Goal: Information Seeking & Learning: Check status

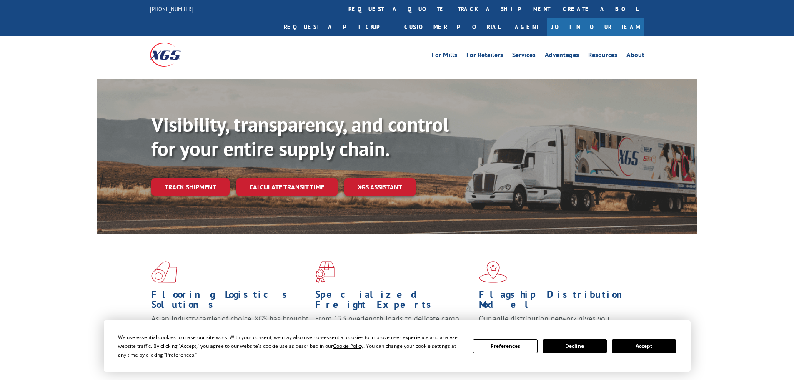
click at [452, 7] on link "track a shipment" at bounding box center [504, 9] width 105 height 18
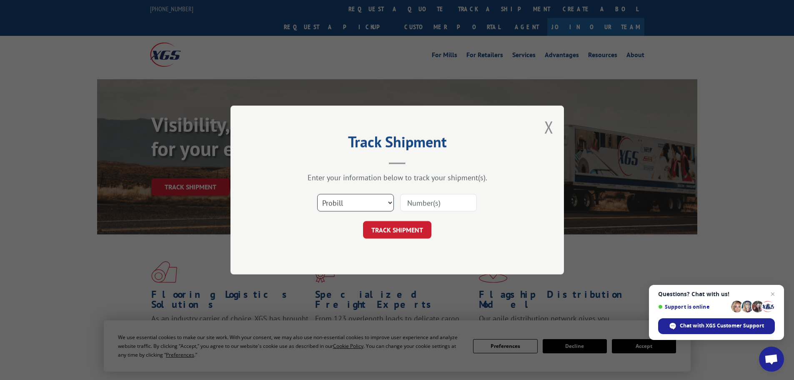
click at [390, 204] on select "Select category... Probill BOL PO" at bounding box center [355, 202] width 77 height 17
select select "bol"
click at [317, 194] on select "Select category... Probill BOL PO" at bounding box center [355, 202] width 77 height 17
click at [390, 205] on select "Select category... Probill BOL PO" at bounding box center [355, 202] width 77 height 17
click at [317, 194] on select "Select category... Probill BOL PO" at bounding box center [355, 202] width 77 height 17
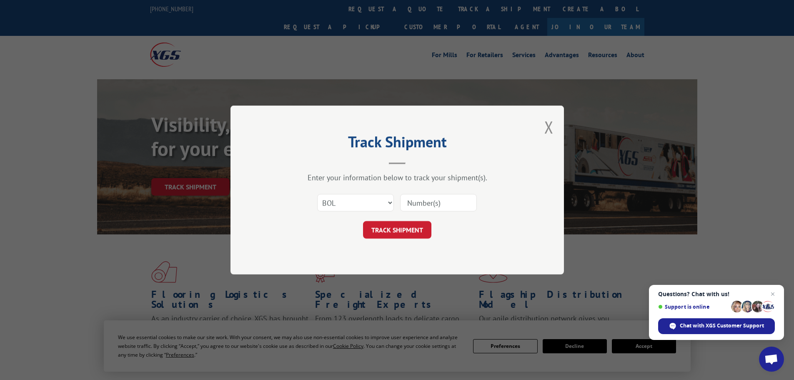
click at [440, 205] on input at bounding box center [438, 202] width 77 height 17
type input "17549766"
click at [394, 236] on button "TRACK SHIPMENT" at bounding box center [397, 229] width 68 height 17
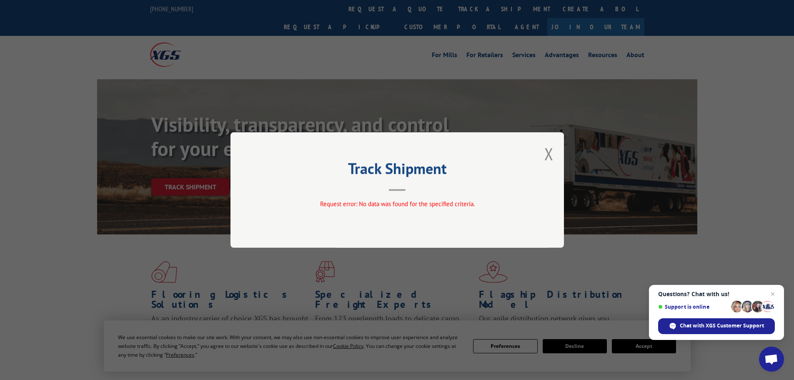
click at [550, 153] on button "Close modal" at bounding box center [548, 153] width 9 height 22
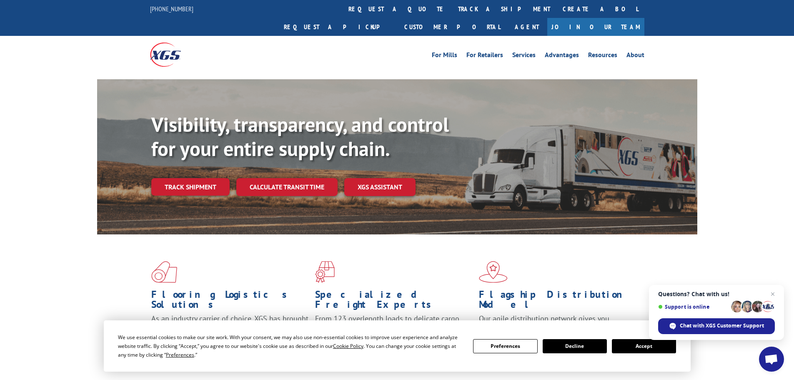
click at [452, 5] on link "track a shipment" at bounding box center [504, 9] width 105 height 18
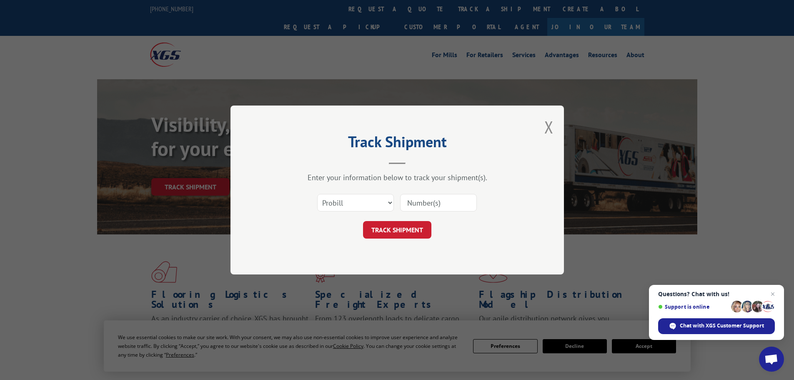
click at [414, 206] on input at bounding box center [438, 202] width 77 height 17
type input "17549766"
click at [409, 229] on button "TRACK SHIPMENT" at bounding box center [397, 229] width 68 height 17
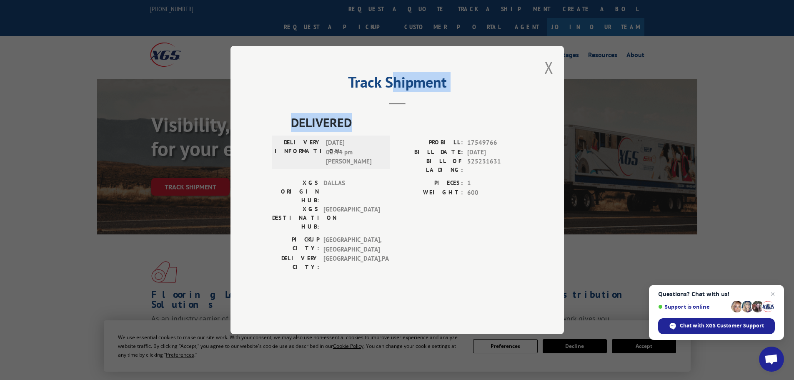
drag, startPoint x: 389, startPoint y: 79, endPoint x: 418, endPoint y: 138, distance: 66.3
click at [416, 138] on div "Track Shipment DELIVERED DELIVERY INFORMATION: 08/22/2025 02:44 pm Thompson PRO…" at bounding box center [396, 190] width 333 height 288
click at [475, 87] on div "Track Shipment DELIVERED DELIVERY INFORMATION: 08/22/2025 02:44 pm Thompson PRO…" at bounding box center [396, 190] width 333 height 288
click at [364, 95] on div "Track Shipment DELIVERED DELIVERY INFORMATION: 08/22/2025 02:44 pm Thompson PRO…" at bounding box center [396, 190] width 333 height 288
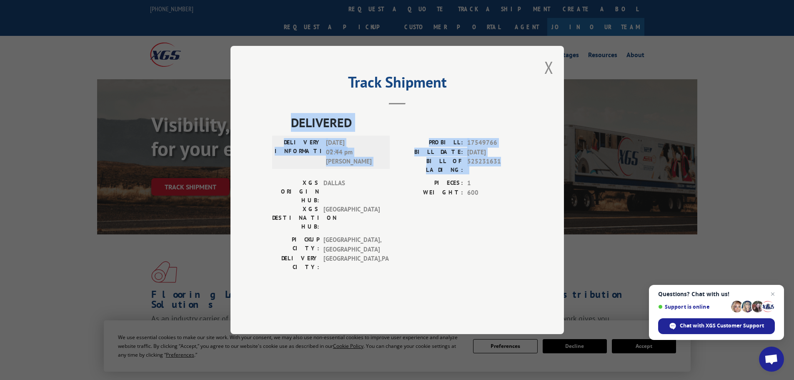
drag, startPoint x: 492, startPoint y: 77, endPoint x: 499, endPoint y: 192, distance: 115.2
click at [522, 191] on div "Track Shipment DELIVERED DELIVERY INFORMATION: 08/22/2025 02:44 pm Thompson PRO…" at bounding box center [396, 190] width 333 height 288
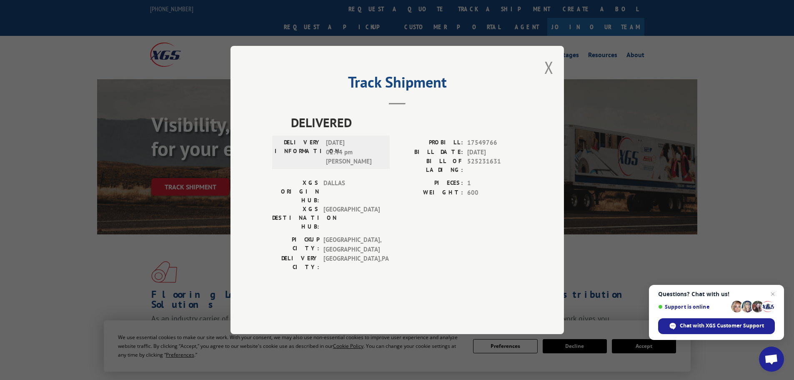
drag, startPoint x: 366, startPoint y: 221, endPoint x: 378, endPoint y: 213, distance: 14.7
click at [367, 219] on span "[GEOGRAPHIC_DATA]" at bounding box center [351, 218] width 56 height 26
click at [550, 78] on button "Close modal" at bounding box center [548, 67] width 9 height 22
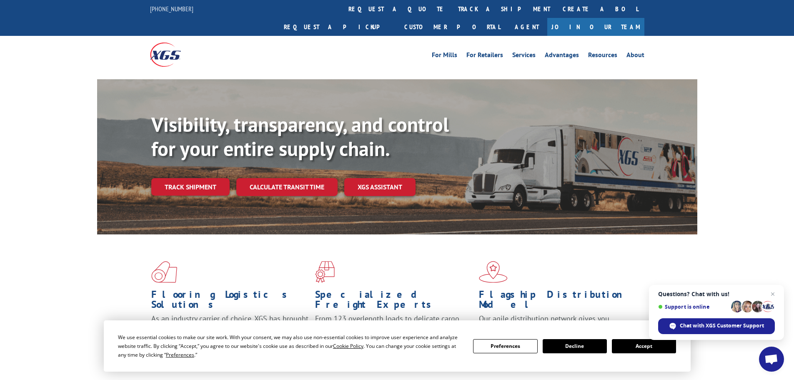
click at [452, 10] on link "track a shipment" at bounding box center [504, 9] width 105 height 18
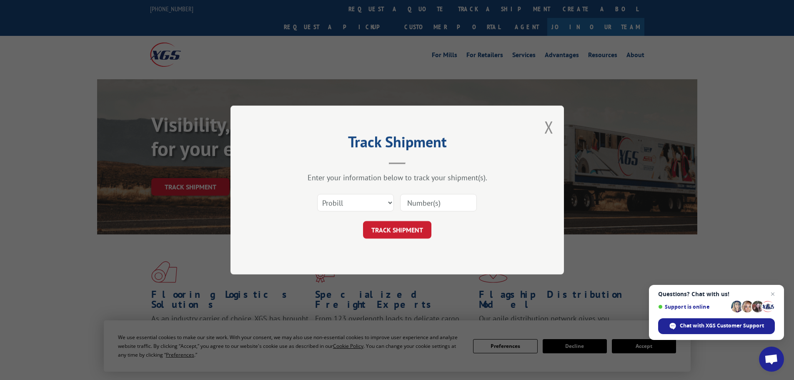
click at [432, 206] on input at bounding box center [438, 202] width 77 height 17
type input "17549766"
click at [405, 230] on button "TRACK SHIPMENT" at bounding box center [397, 229] width 68 height 17
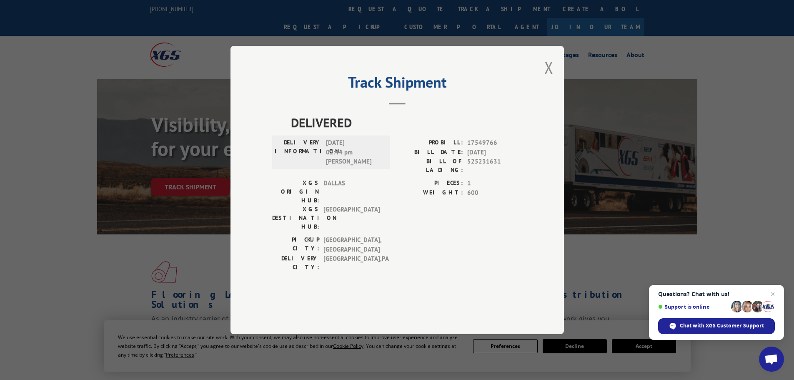
click at [549, 78] on button "Close modal" at bounding box center [548, 67] width 9 height 22
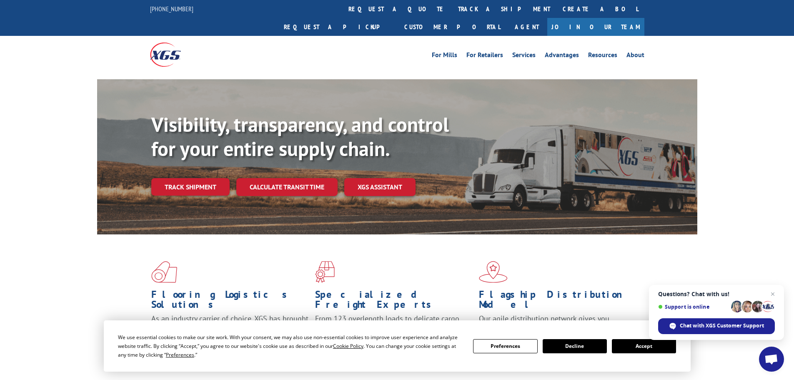
click at [452, 8] on link "track a shipment" at bounding box center [504, 9] width 105 height 18
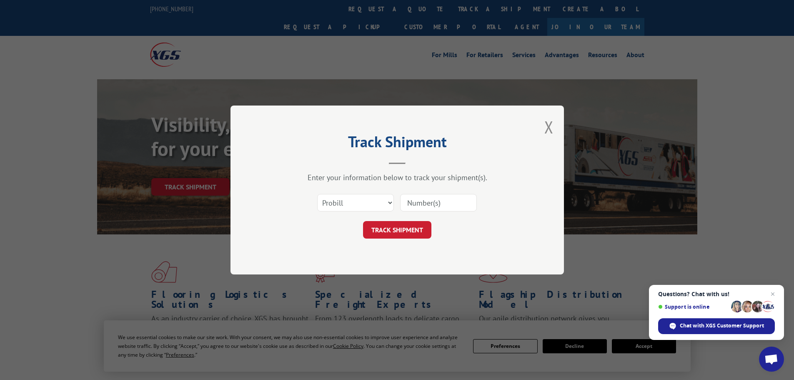
click at [422, 201] on input at bounding box center [438, 202] width 77 height 17
type input "17549766"
click at [390, 228] on button "TRACK SHIPMENT" at bounding box center [397, 229] width 68 height 17
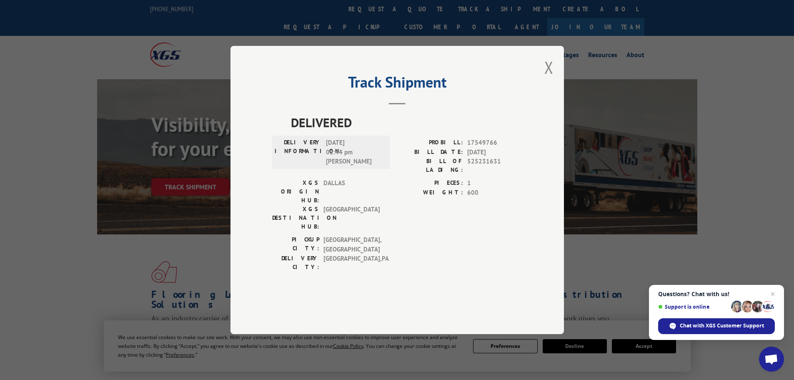
drag, startPoint x: 552, startPoint y: 91, endPoint x: 518, endPoint y: 115, distance: 41.5
click at [551, 78] on button "Close modal" at bounding box center [548, 67] width 9 height 22
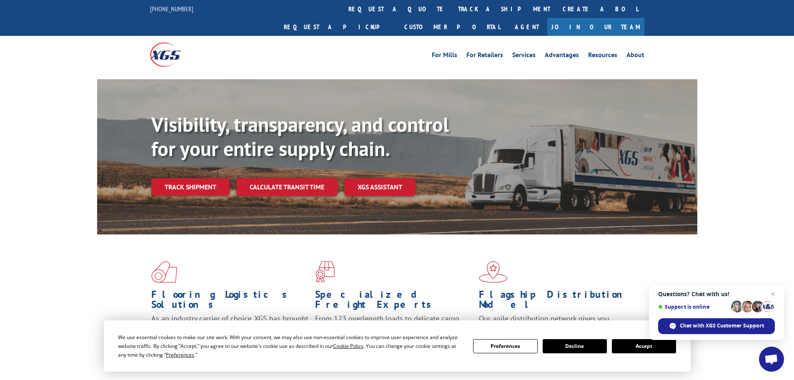
click at [452, 9] on link "track a shipment" at bounding box center [504, 9] width 105 height 18
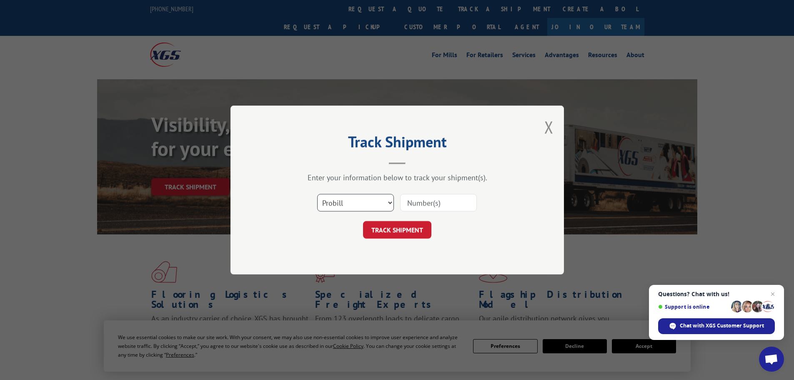
click at [390, 204] on select "Select category... Probill BOL PO" at bounding box center [355, 202] width 77 height 17
click at [317, 194] on select "Select category... Probill BOL PO" at bounding box center [355, 202] width 77 height 17
click at [423, 203] on input at bounding box center [438, 202] width 77 height 17
type input "17549766"
click at [400, 234] on button "TRACK SHIPMENT" at bounding box center [397, 229] width 68 height 17
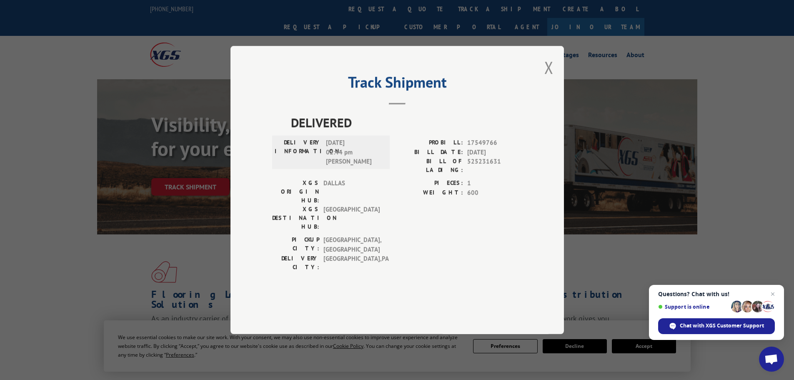
click at [546, 78] on button "Close modal" at bounding box center [548, 67] width 9 height 22
